Goal: Find contact information: Find contact information

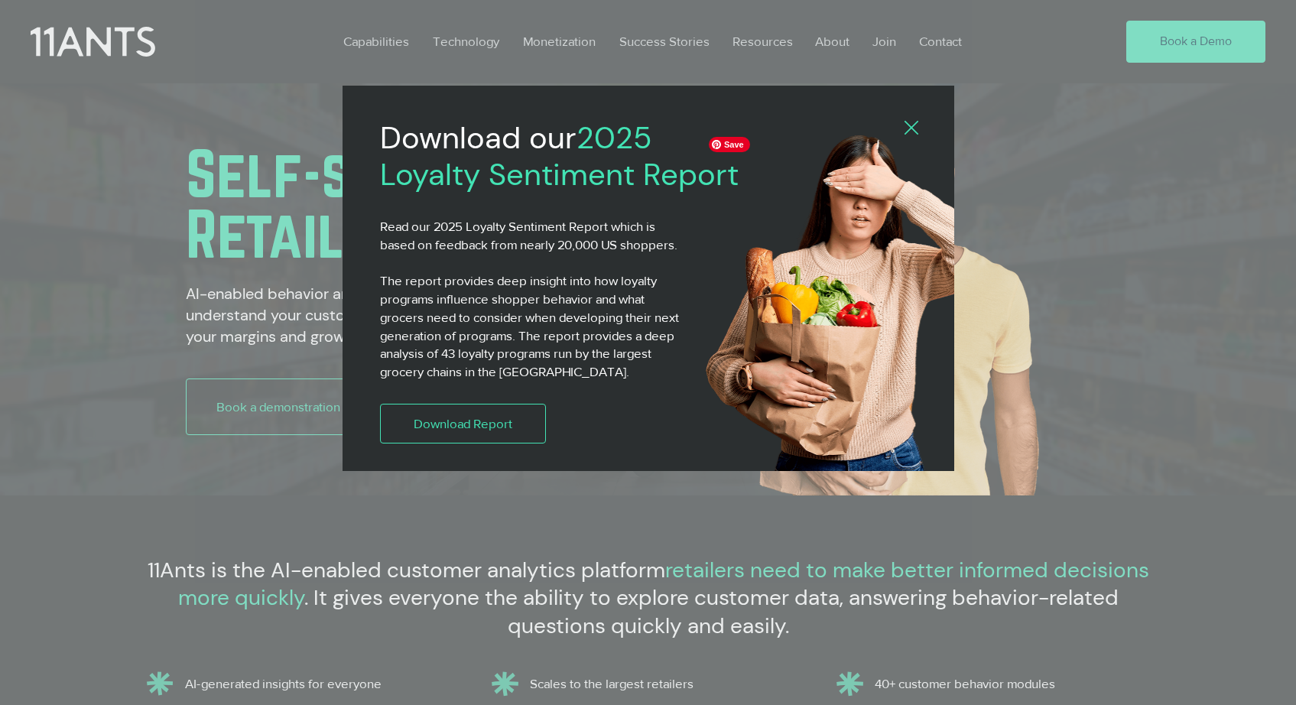
click at [918, 132] on icon "Back to site" at bounding box center [912, 128] width 14 height 14
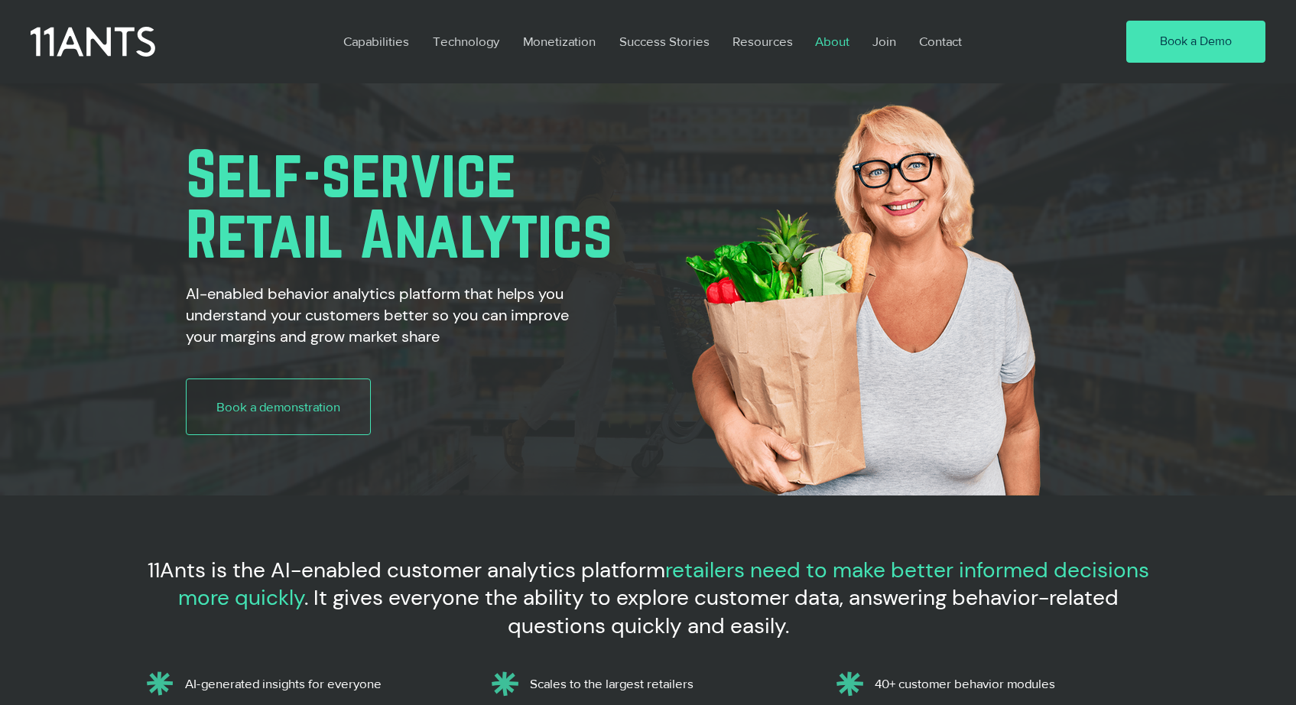
click at [836, 40] on p "About" at bounding box center [832, 41] width 50 height 35
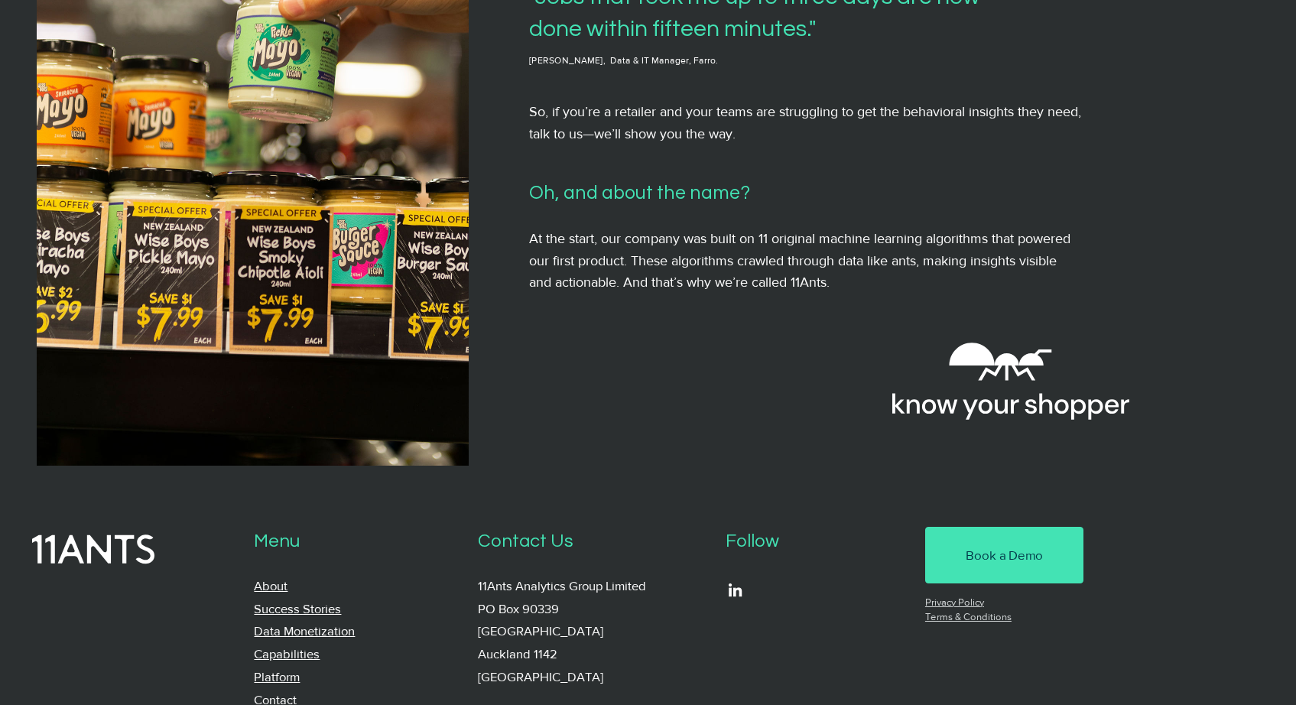
scroll to position [1425, 0]
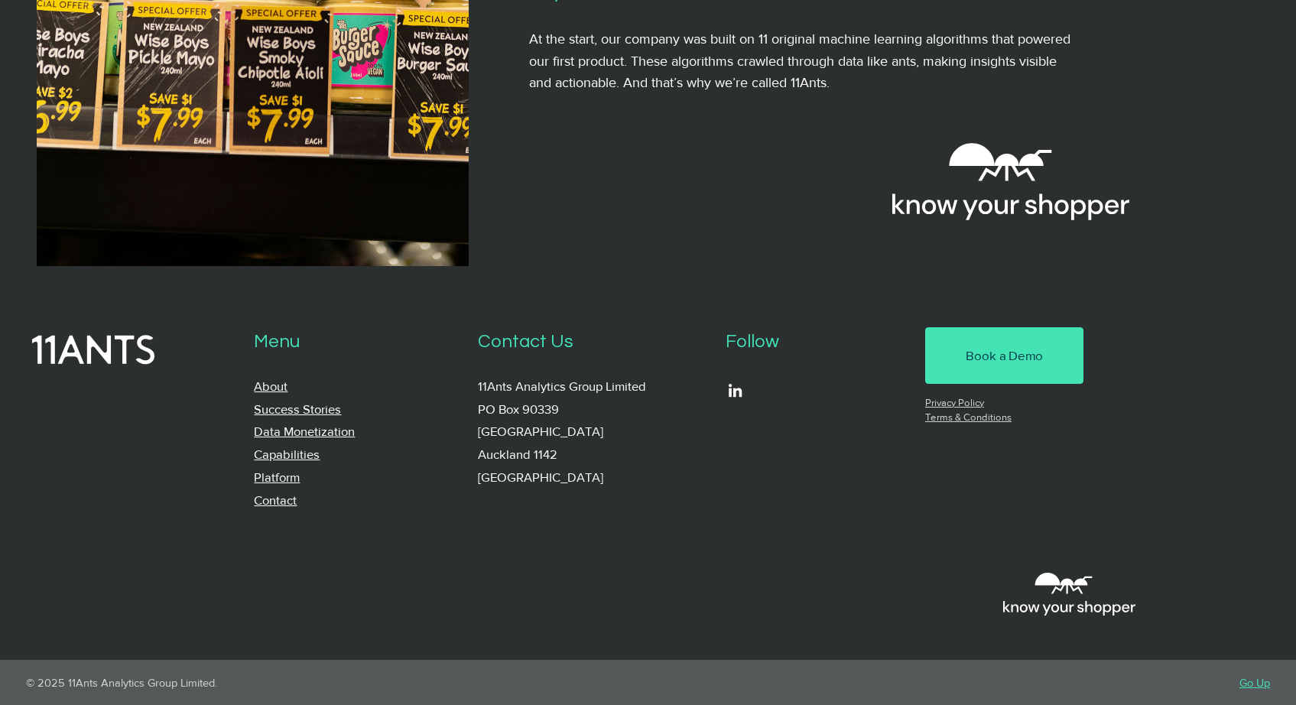
click at [289, 498] on link "Contact" at bounding box center [275, 499] width 43 height 15
